Goal: Task Accomplishment & Management: Manage account settings

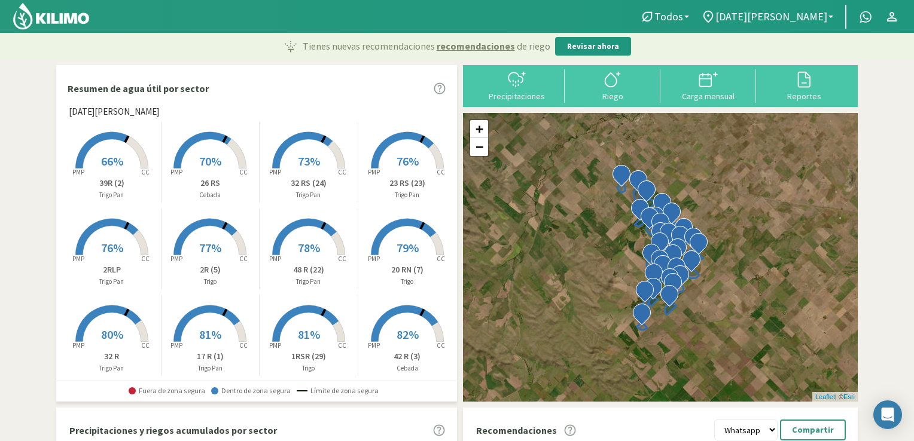
select select "1: Object"
click at [508, 86] on icon at bounding box center [516, 79] width 19 height 19
type input "[DATE]"
select select "1: Object"
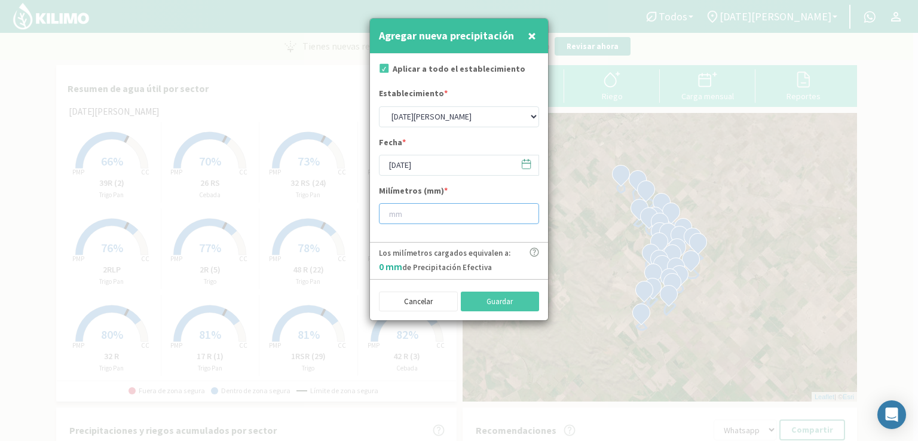
click at [462, 221] on input "number" at bounding box center [459, 213] width 160 height 21
type input "13"
click at [399, 164] on input "[DATE]" at bounding box center [459, 165] width 160 height 21
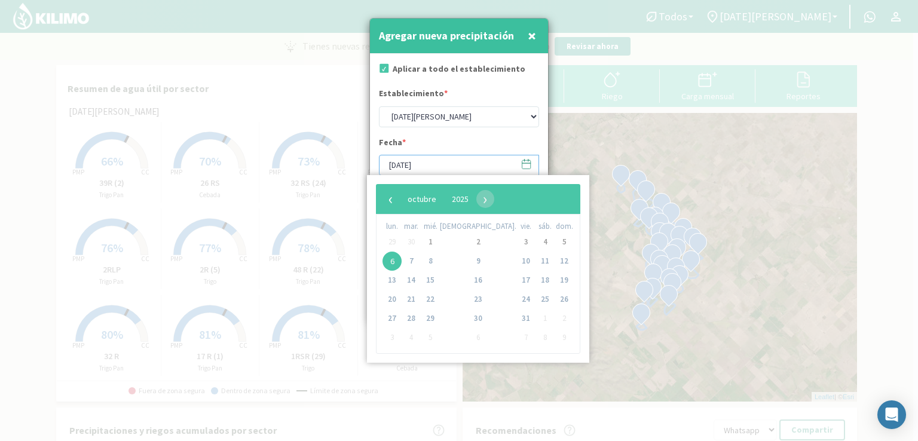
click at [396, 164] on input "[DATE]" at bounding box center [459, 165] width 160 height 21
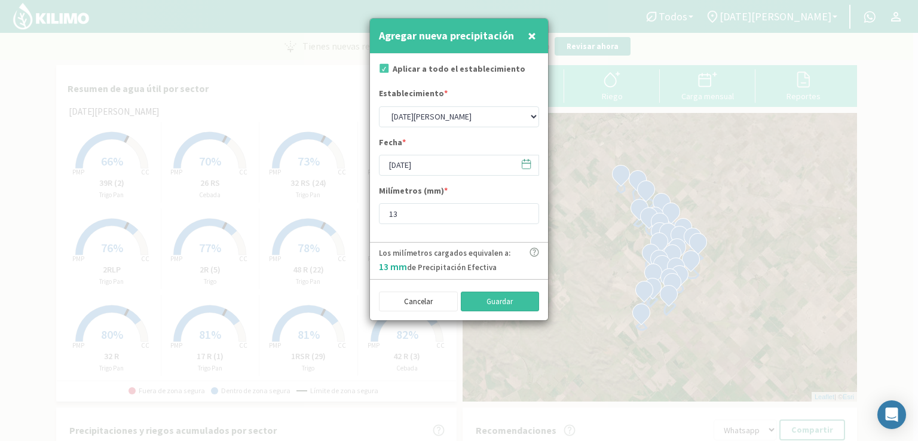
click at [496, 301] on button "Guardar" at bounding box center [500, 302] width 79 height 20
type input "[DATE]"
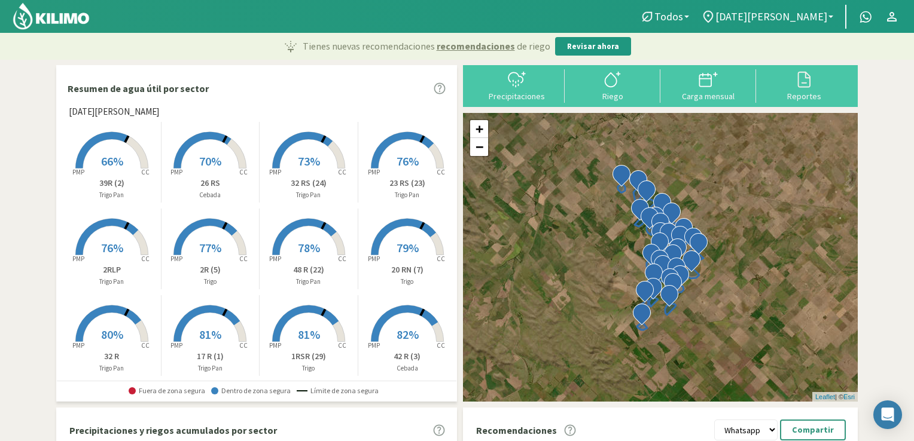
click at [132, 152] on rect at bounding box center [112, 170] width 96 height 96
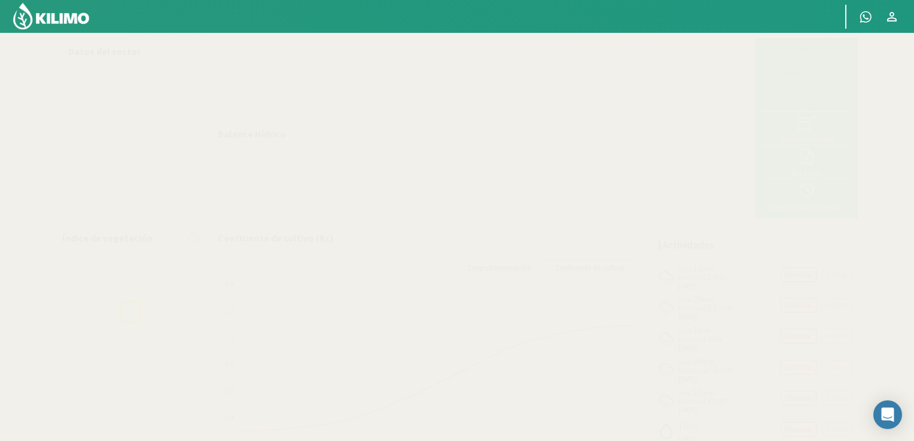
select select "1: Object"
select select "19: Object"
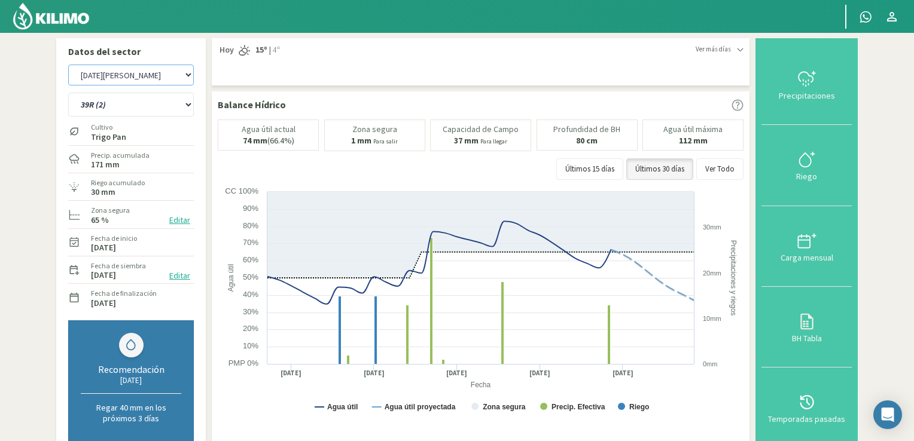
click at [187, 73] on select "Manantiales [DATE][PERSON_NAME]" at bounding box center [131, 75] width 126 height 21
click at [68, 65] on select "Manantiales [DATE][PERSON_NAME]" at bounding box center [131, 75] width 126 height 21
select select "2: Object"
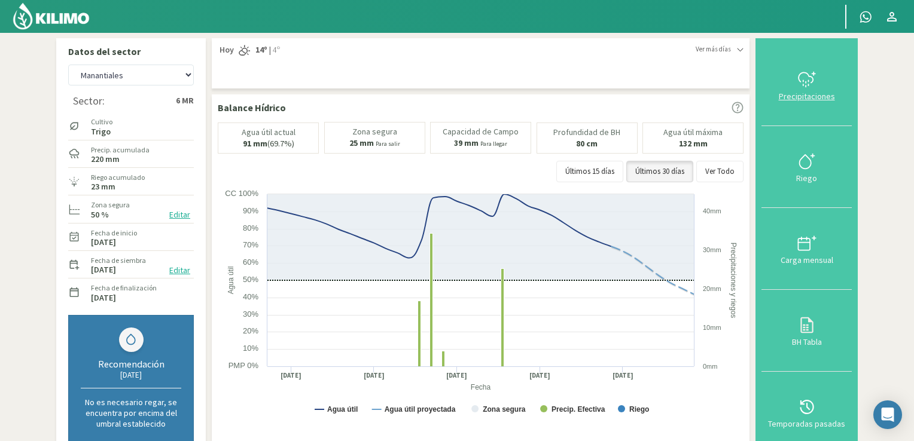
click at [825, 82] on div at bounding box center [806, 79] width 83 height 19
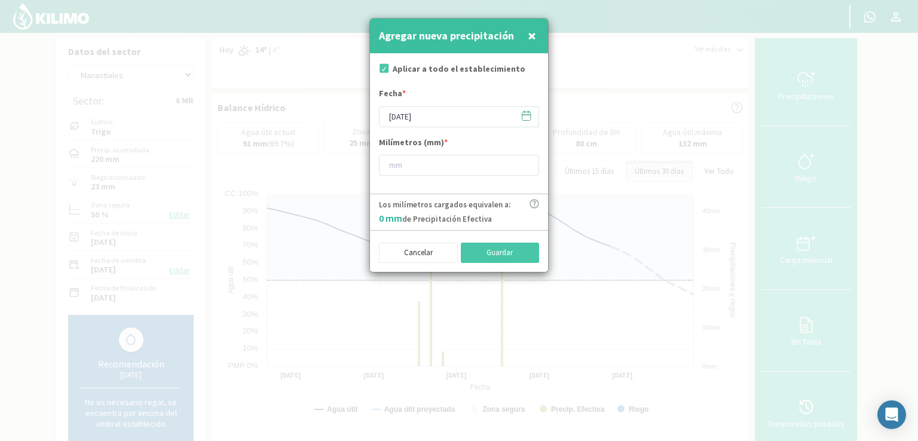
click at [530, 115] on icon at bounding box center [526, 115] width 11 height 11
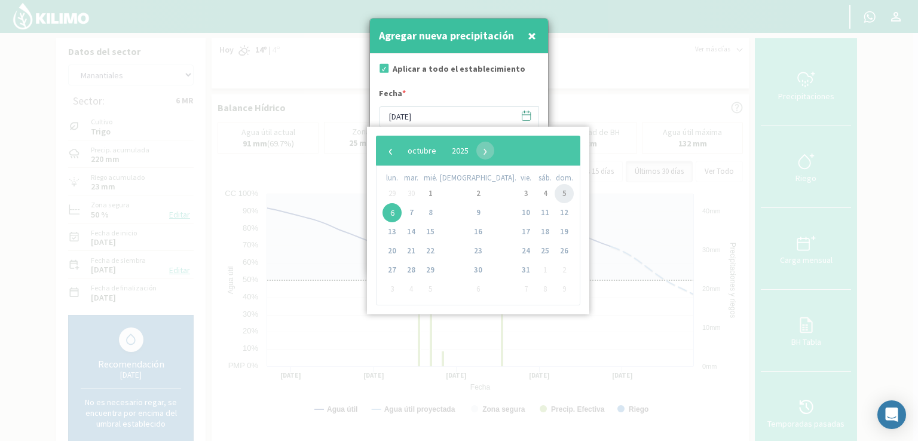
click at [555, 197] on span "5" at bounding box center [564, 193] width 19 height 19
type input "[DATE]"
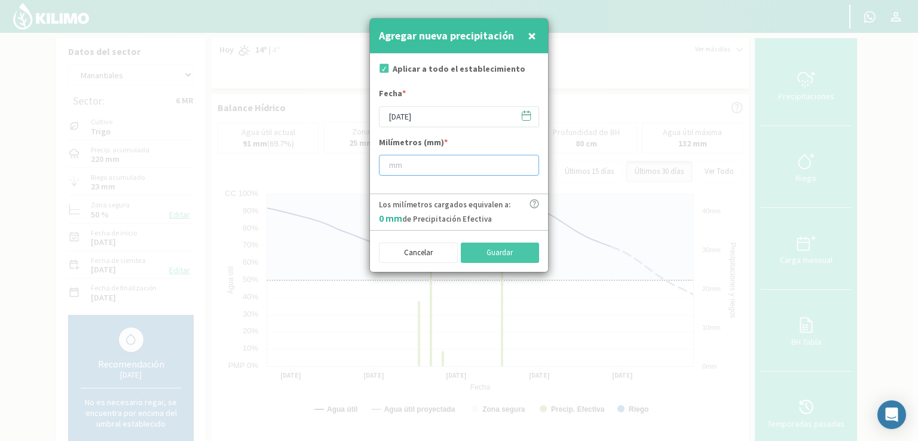
click at [420, 166] on input "number" at bounding box center [459, 165] width 160 height 21
type input "15"
click at [490, 249] on button "Guardar" at bounding box center [500, 253] width 79 height 20
type input "[DATE]"
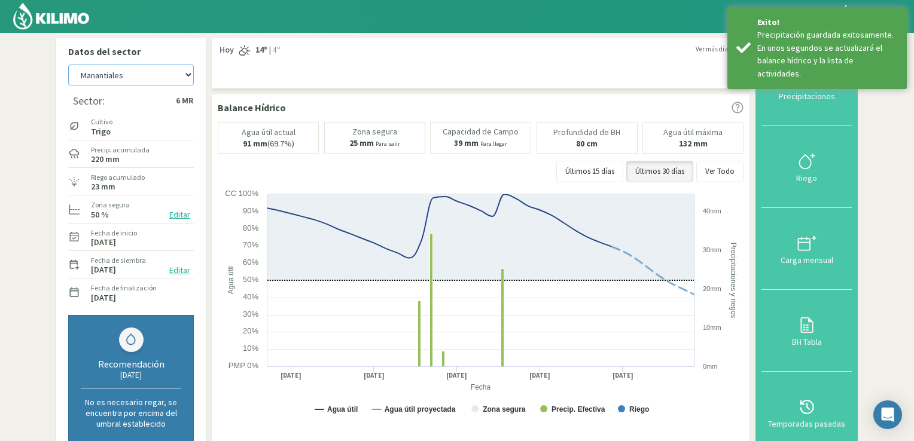
click at [188, 78] on select "Manantiales [DATE][PERSON_NAME]" at bounding box center [131, 75] width 126 height 21
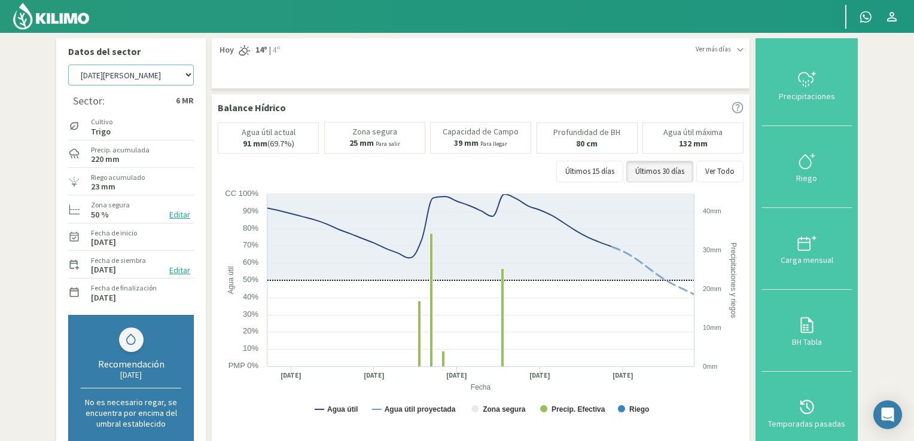
click at [68, 65] on select "Manantiales [DATE][PERSON_NAME]" at bounding box center [131, 75] width 126 height 21
select select "5: Object"
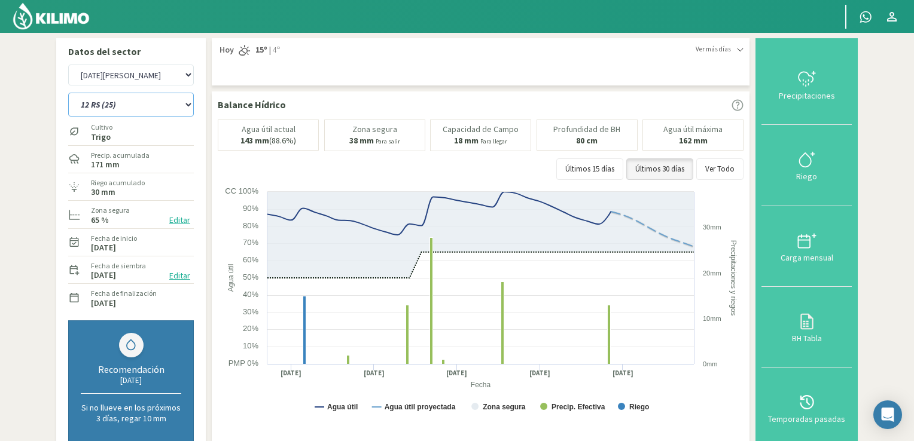
click at [185, 107] on select "12 RS (25) 17 R (1) 19 RO (6) 1RLPS 1RSR (29) 20 RN (7) 21 RAB (28) 21 RN (8) 2…" at bounding box center [131, 105] width 126 height 24
select select "1: Object"
click at [68, 93] on select "12 RS (25) 17 R (1) 19 RO (6) 1RLPS 1RSR (29) 20 RN (7) 21 RAB (28) 21 RN (8) 2…" at bounding box center [131, 105] width 126 height 24
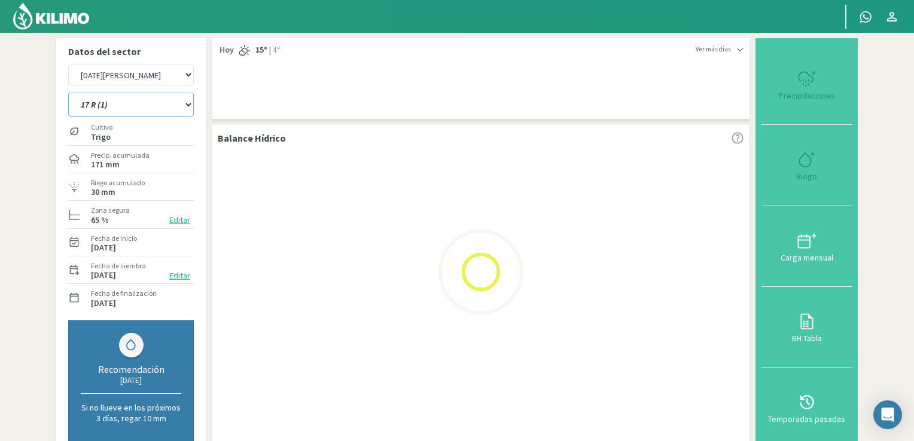
select select "7: Object"
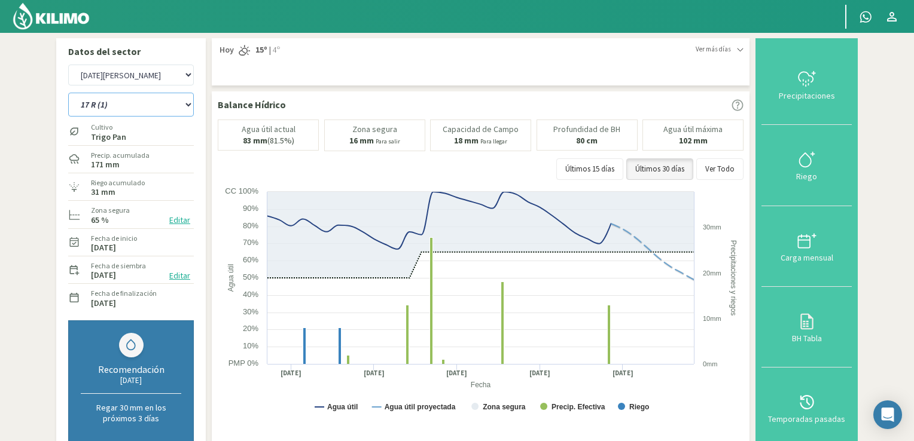
click at [184, 105] on select "12 RS (25) 17 R (1) 19 RO (6) 1RLPS 1RSR (29) 20 RN (7) 21 RAB (28) 21 RN (8) 2…" at bounding box center [131, 105] width 126 height 24
select select "33: Object"
click at [68, 93] on select "12 RS (25) 17 R (1) 19 RO (6) 1RLPS 1RSR (29) 20 RN (7) 21 RAB (28) 21 RN (8) 2…" at bounding box center [131, 105] width 126 height 24
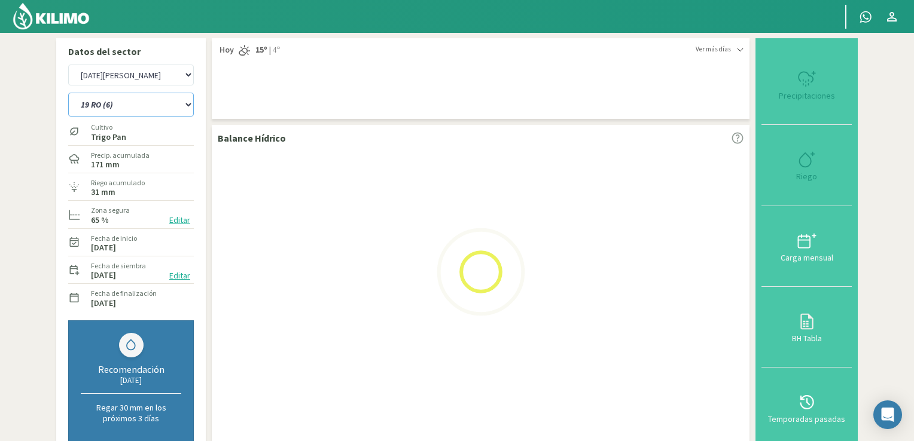
select select "9: Object"
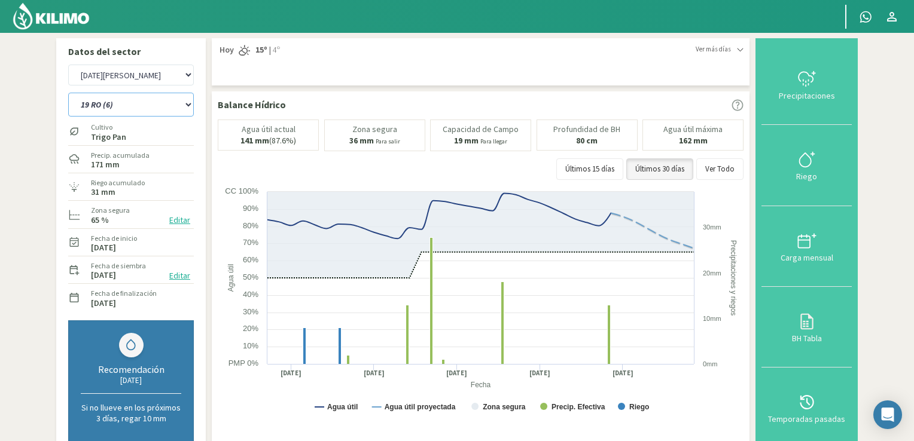
click at [191, 109] on select "12 RS (25) 17 R (1) 19 RO (6) 1RLPS 1RSR (29) 20 RN (7) 21 RAB (28) 21 RN (8) 2…" at bounding box center [131, 105] width 126 height 24
select select "71: Object"
click at [68, 93] on select "12 RS (25) 17 R (1) 19 RO (6) 1RLPS 1RSR (29) 20 RN (7) 21 RAB (28) 21 RN (8) 2…" at bounding box center [131, 105] width 126 height 24
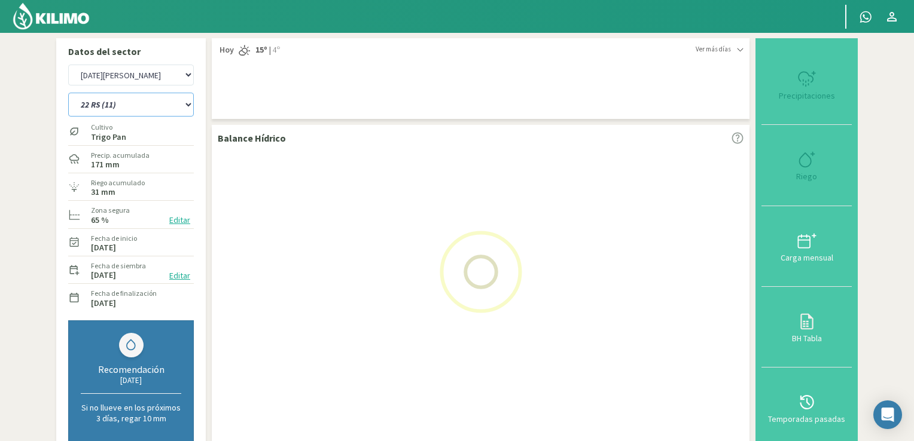
select select "11: Object"
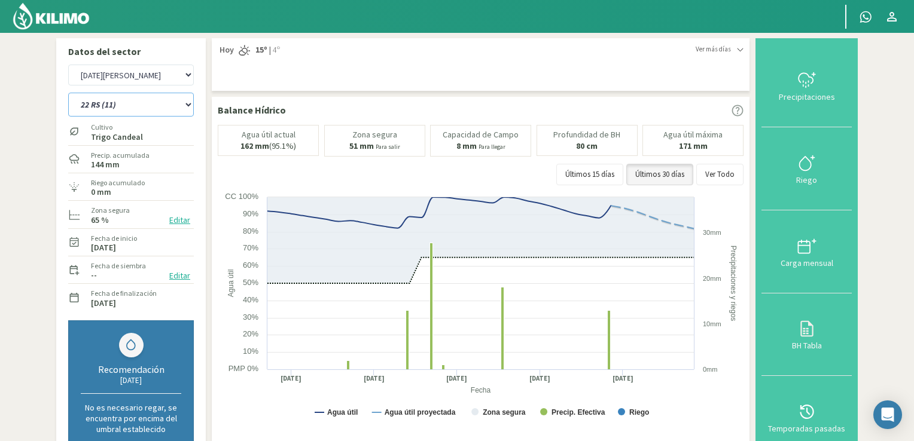
click at [188, 105] on select "12 RS (25) 17 R (1) 19 RO (6) 1RLPS 1RSR (29) 20 RN (7) 21 RAB (28) 21 RN (8) 2…" at bounding box center [131, 105] width 126 height 24
select select "104: Object"
click at [68, 93] on select "12 RS (25) 17 R (1) 19 RO (6) 1RLPS 1RSR (29) 20 RN (7) 21 RAB (28) 21 RN (8) 2…" at bounding box center [131, 105] width 126 height 24
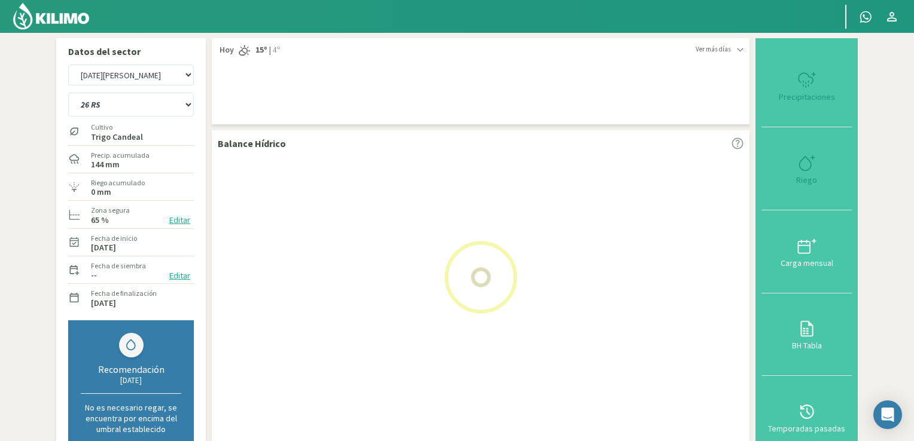
click at [646, 169] on div at bounding box center [481, 277] width 526 height 239
select select "13: Object"
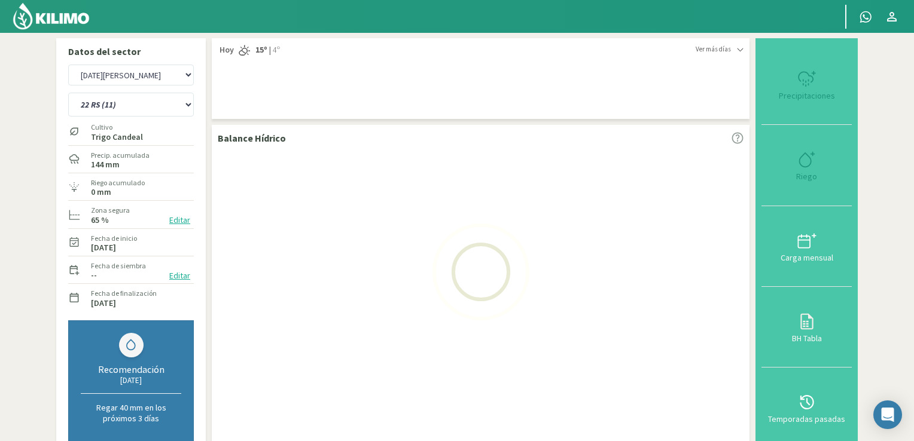
select select "135: Object"
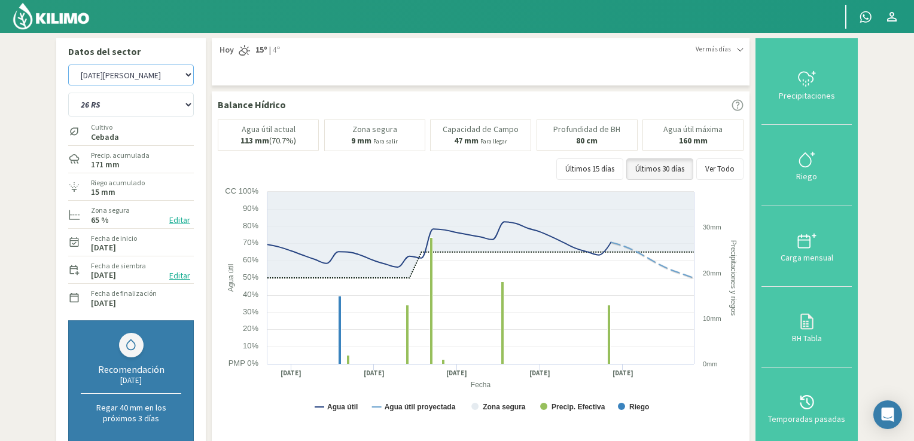
click at [189, 77] on select "Manantiales [DATE][PERSON_NAME]" at bounding box center [131, 75] width 126 height 21
click at [68, 65] on select "Manantiales [DATE][PERSON_NAME]" at bounding box center [131, 75] width 126 height 21
select select "14: Object"
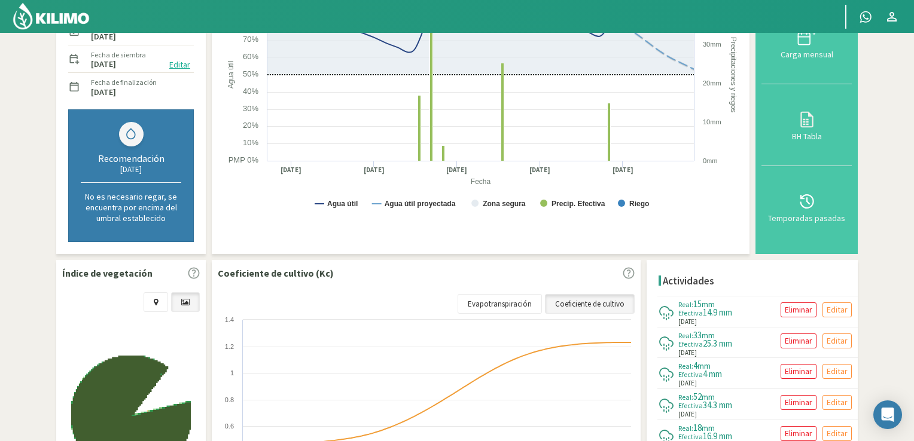
scroll to position [222, 0]
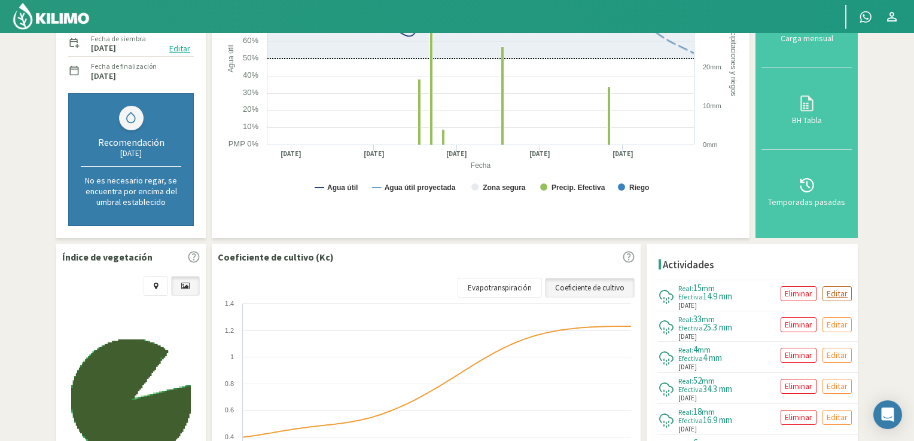
click at [835, 293] on p "Editar" at bounding box center [836, 294] width 21 height 14
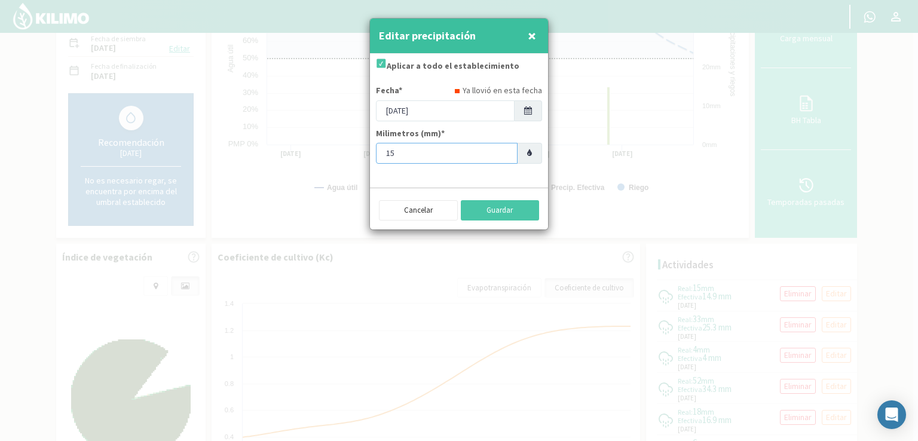
click at [411, 156] on input "15" at bounding box center [447, 153] width 142 height 21
type input "1"
type input "20"
click at [393, 110] on input "[DATE]" at bounding box center [445, 110] width 139 height 21
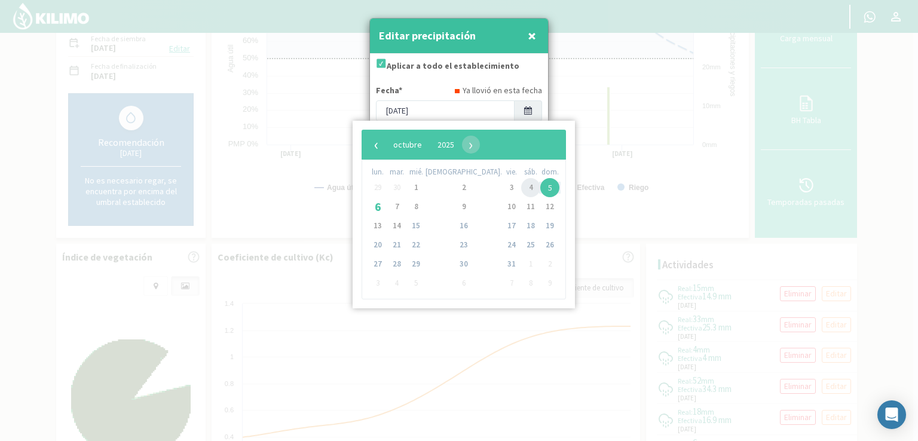
click at [521, 190] on span "4" at bounding box center [530, 187] width 19 height 19
type input "[DATE]"
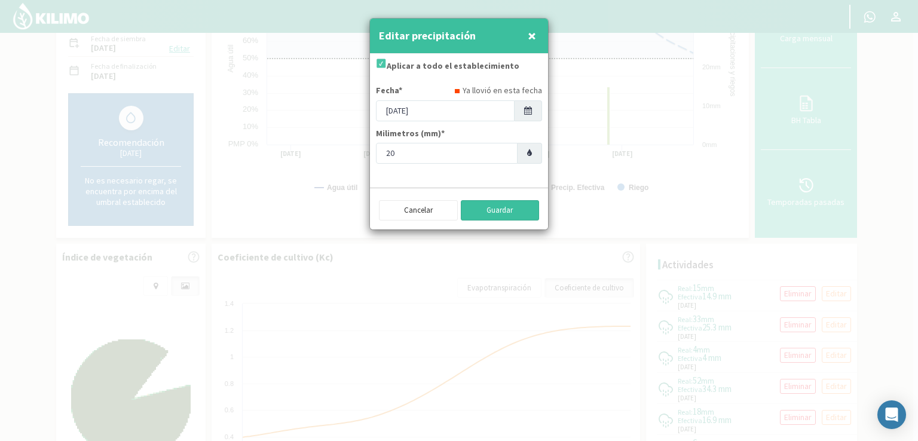
click at [489, 213] on button "Guardar" at bounding box center [500, 210] width 79 height 20
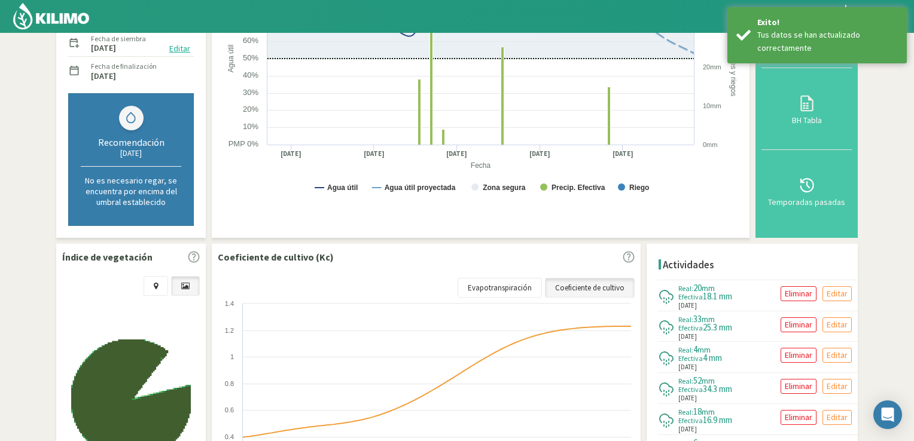
scroll to position [0, 0]
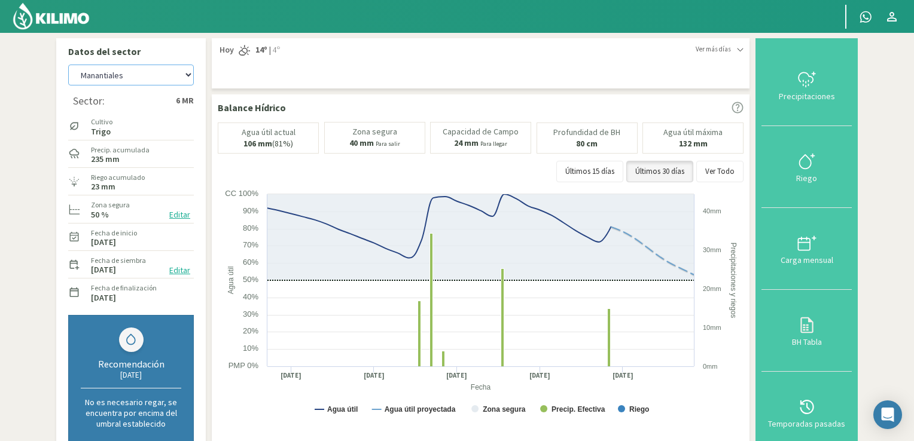
click at [189, 73] on select "Manantiales [DATE][PERSON_NAME]" at bounding box center [131, 75] width 126 height 21
click at [68, 65] on select "Manantiales [DATE][PERSON_NAME]" at bounding box center [131, 75] width 126 height 21
select select "17: Object"
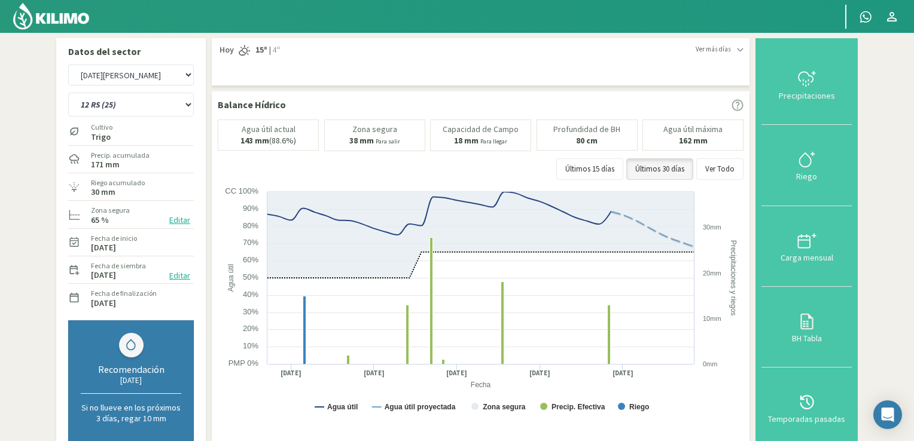
click at [39, 20] on img at bounding box center [51, 16] width 78 height 29
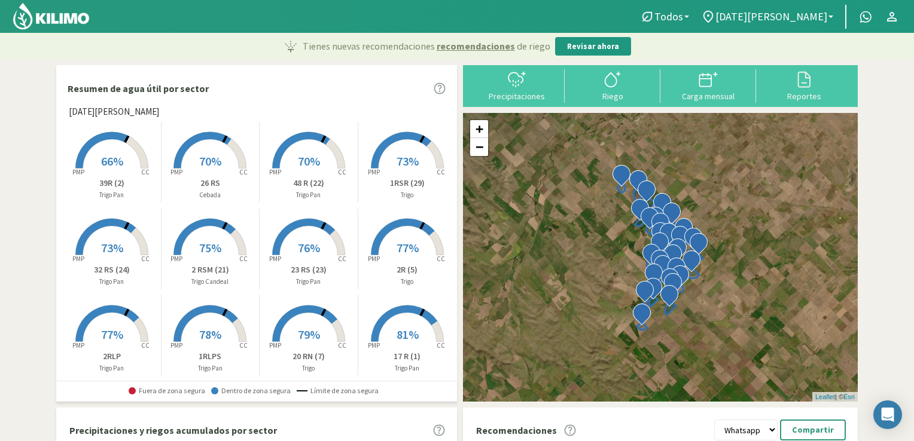
click at [86, 167] on rect at bounding box center [112, 170] width 96 height 96
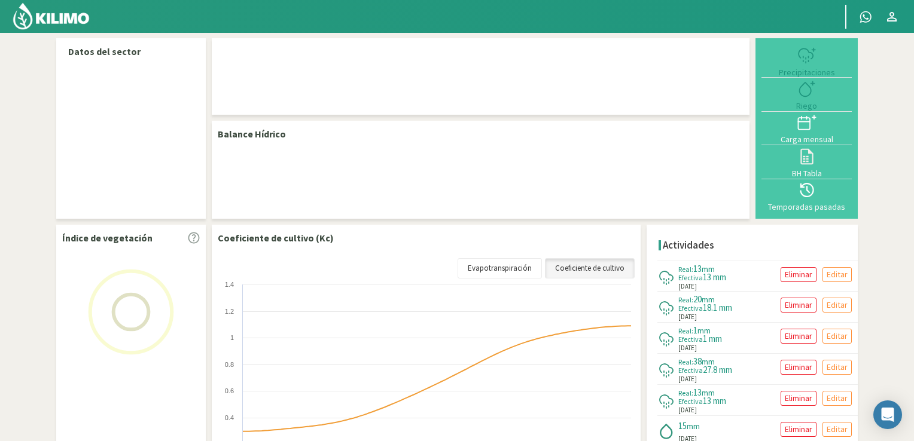
select select "1: Object"
select select "19: Object"
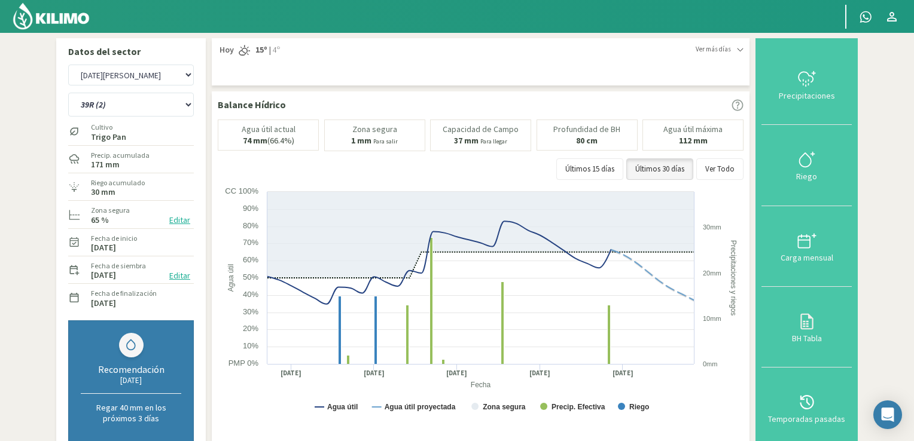
click at [64, 16] on img at bounding box center [51, 16] width 78 height 29
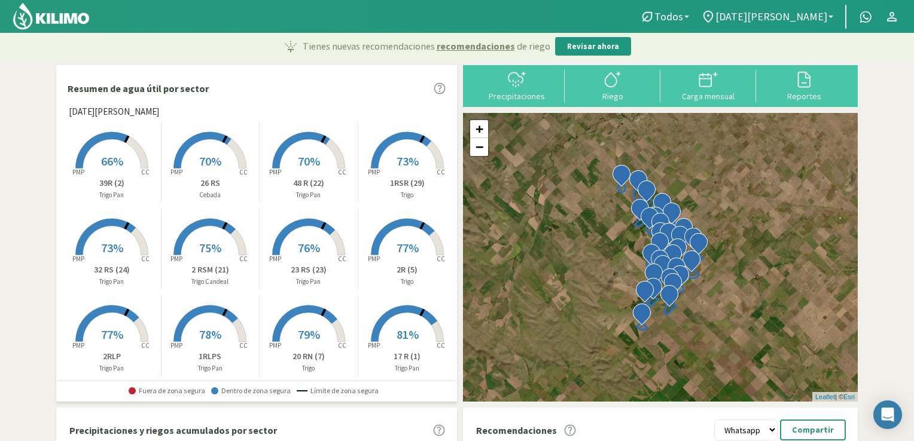
click at [89, 178] on p "39R (2)" at bounding box center [112, 183] width 98 height 13
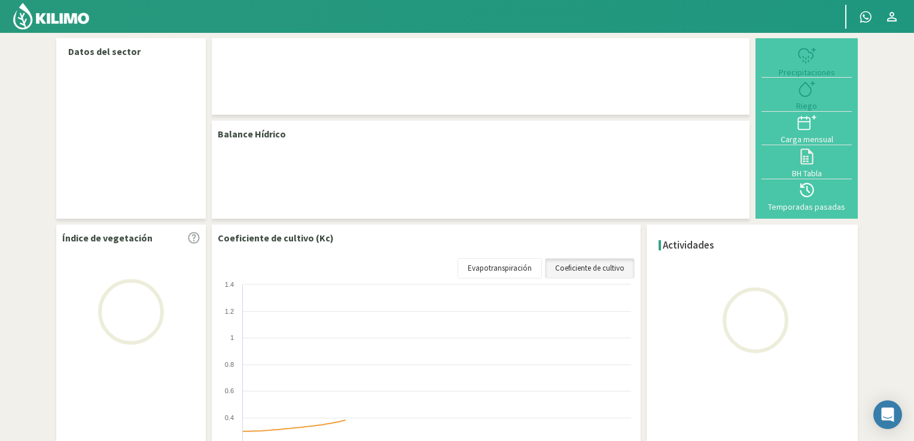
select select "1: Object"
select select "19: Object"
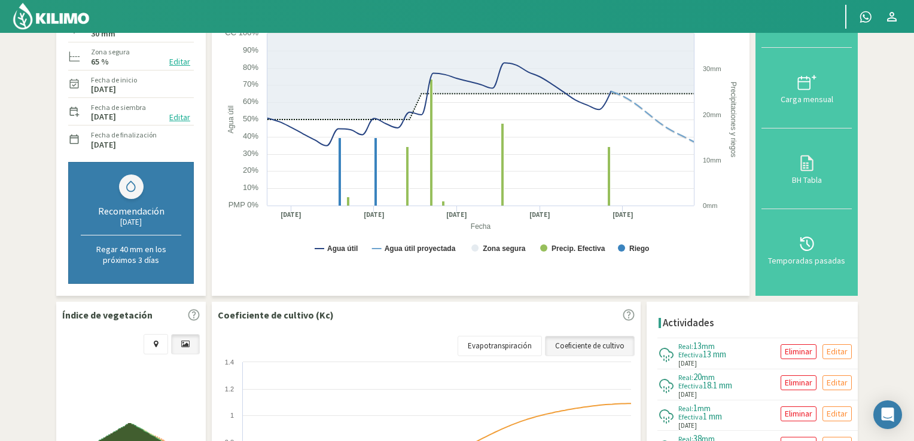
scroll to position [189, 0]
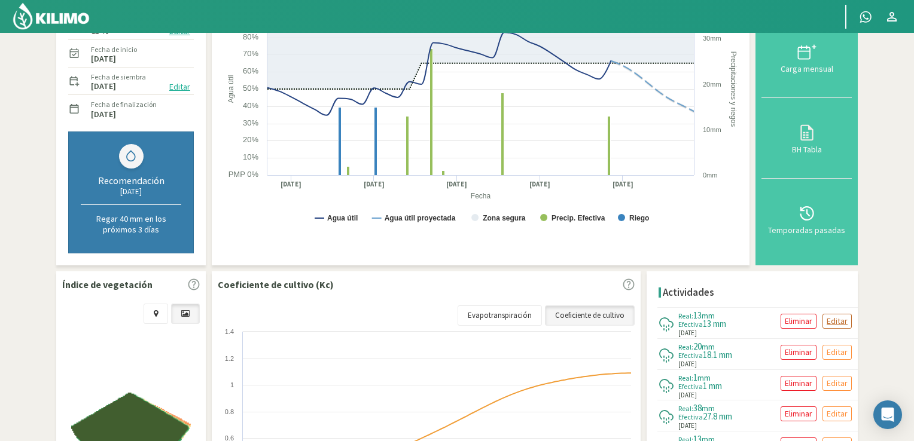
click at [836, 319] on p "Editar" at bounding box center [836, 322] width 21 height 14
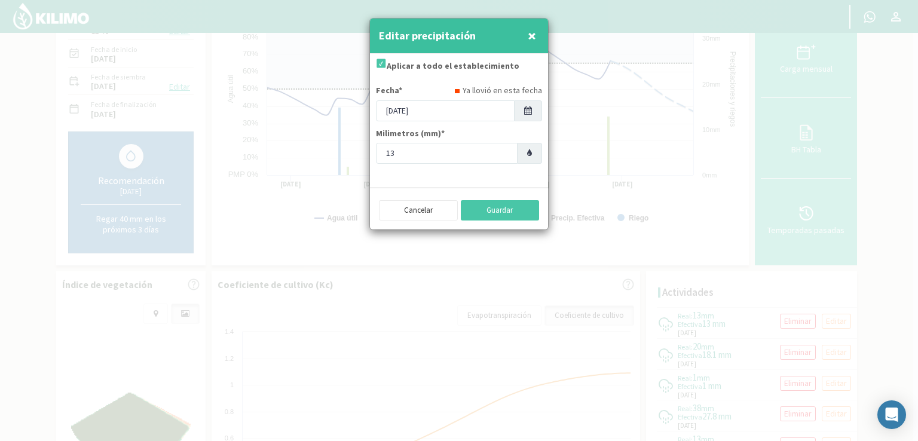
click at [526, 113] on icon at bounding box center [528, 110] width 8 height 8
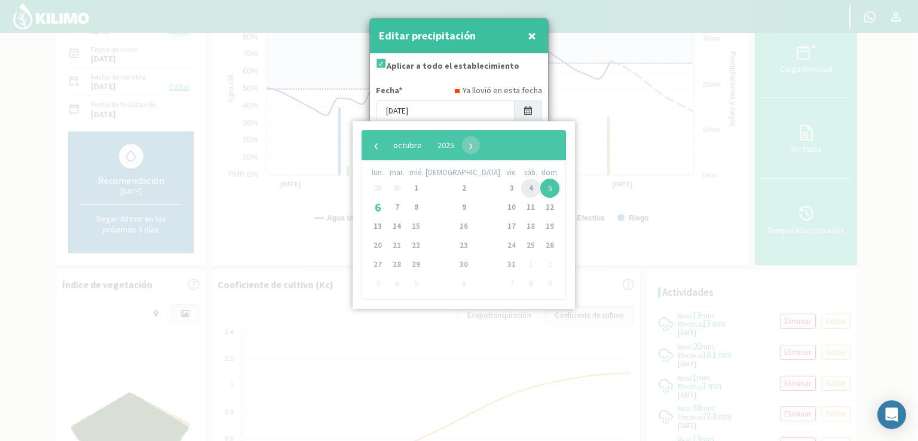
click at [521, 189] on span "4" at bounding box center [530, 188] width 19 height 19
type input "[DATE]"
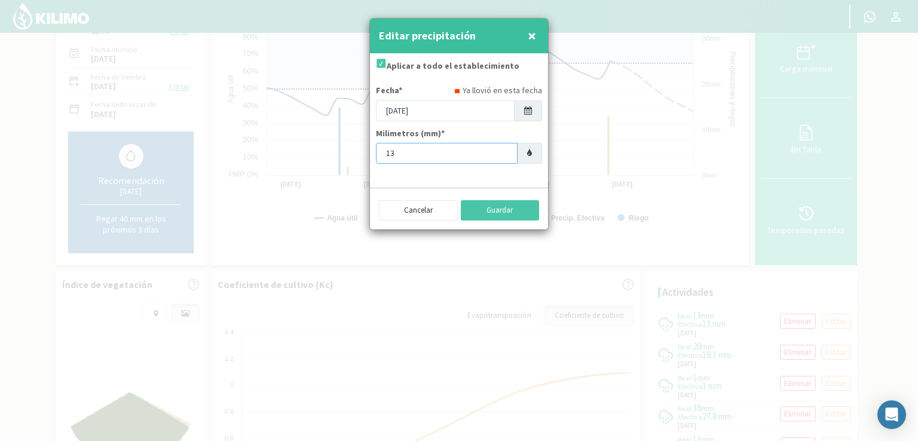
click at [402, 152] on input "13" at bounding box center [447, 153] width 142 height 21
type input "17"
click at [478, 211] on button "Guardar" at bounding box center [500, 210] width 79 height 20
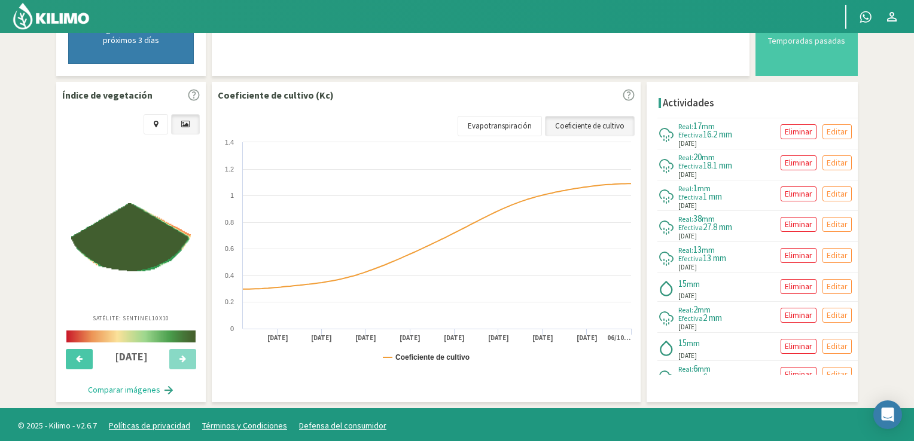
scroll to position [0, 0]
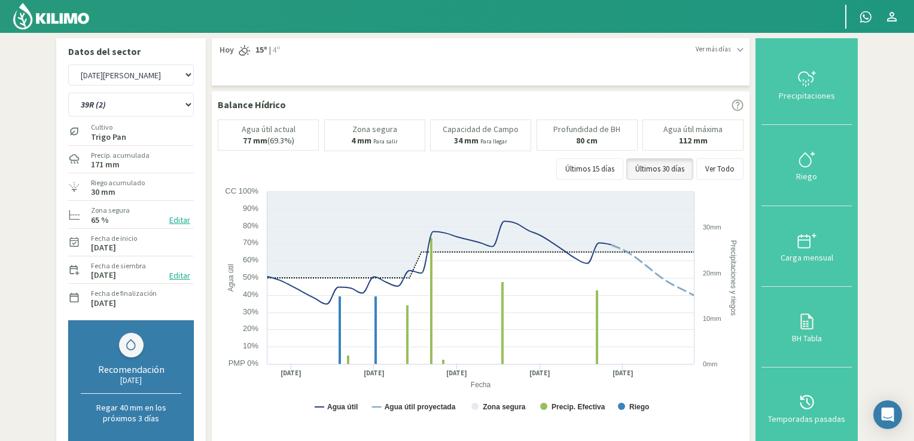
click at [43, 25] on img at bounding box center [51, 16] width 78 height 29
